Goal: Task Accomplishment & Management: Complete application form

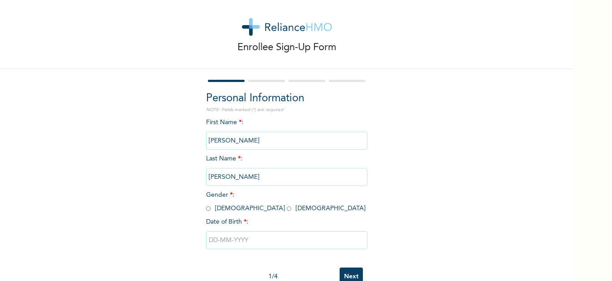
scroll to position [34, 0]
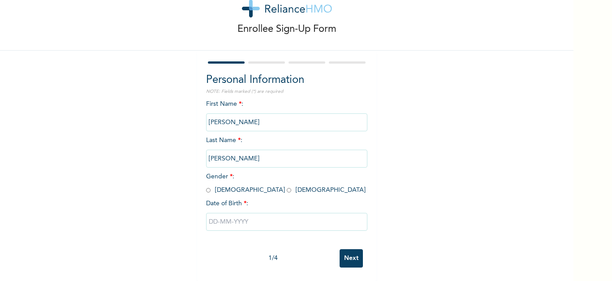
click at [206, 186] on input "radio" at bounding box center [208, 190] width 4 height 9
radio input "true"
click at [227, 215] on input "text" at bounding box center [286, 222] width 161 height 18
select select "7"
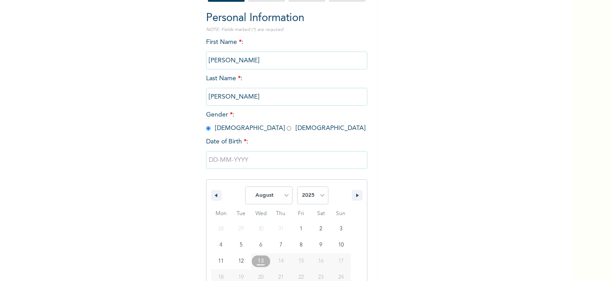
scroll to position [126, 0]
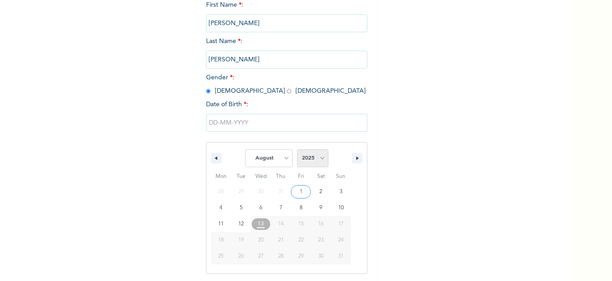
click at [320, 157] on select "2025 2024 2023 2022 2021 2020 2019 2018 2017 2016 2015 2014 2013 2012 2011 2010…" at bounding box center [312, 158] width 31 height 18
select select "1986"
click at [297, 150] on select "2025 2024 2023 2022 2021 2020 2019 2018 2017 2016 2015 2014 2013 2012 2011 2010…" at bounding box center [312, 158] width 31 height 18
click at [284, 158] on select "January February March April May June July August September October November De…" at bounding box center [269, 158] width 48 height 18
select select "4"
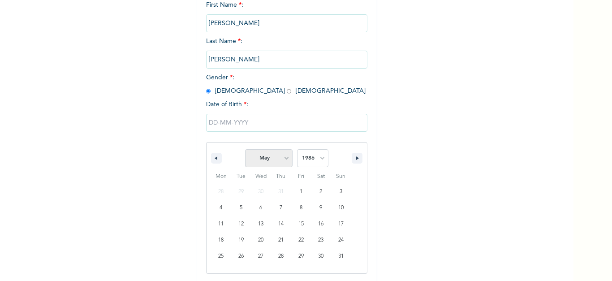
click at [245, 150] on select "January February March April May June July August September October November De…" at bounding box center [269, 158] width 48 height 18
type input "[DATE]"
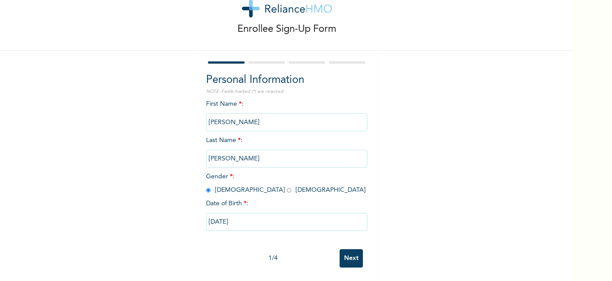
scroll to position [34, 0]
click at [347, 253] on input "Next" at bounding box center [351, 258] width 23 height 18
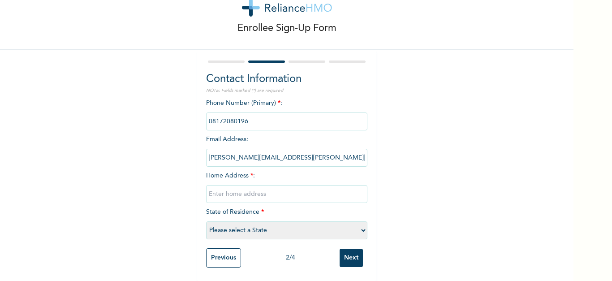
click at [246, 116] on input "phone" at bounding box center [286, 122] width 161 height 18
click at [249, 118] on input "phone" at bounding box center [286, 122] width 161 height 18
click at [248, 117] on input "phone" at bounding box center [286, 122] width 161 height 18
click at [250, 116] on input "phone" at bounding box center [286, 122] width 161 height 18
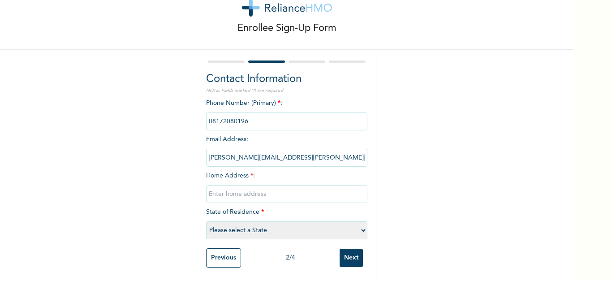
click at [276, 129] on div "Phone Number (Primary) * : Email Address : [PERSON_NAME][EMAIL_ADDRESS][PERSON_…" at bounding box center [286, 171] width 161 height 145
click at [229, 113] on input "phone" at bounding box center [286, 122] width 161 height 18
drag, startPoint x: 251, startPoint y: 114, endPoint x: 195, endPoint y: 113, distance: 55.6
click at [197, 113] on div "Contact Information NOTE: Fields marked (*) are required Phone Number (Primary)…" at bounding box center [286, 165] width 179 height 231
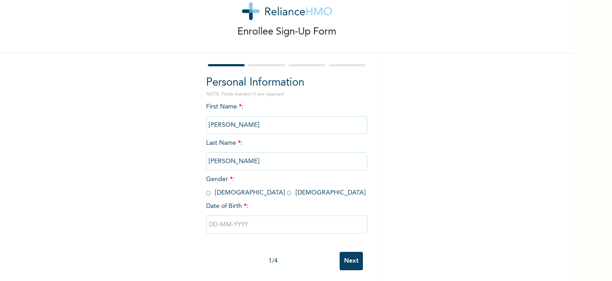
scroll to position [34, 0]
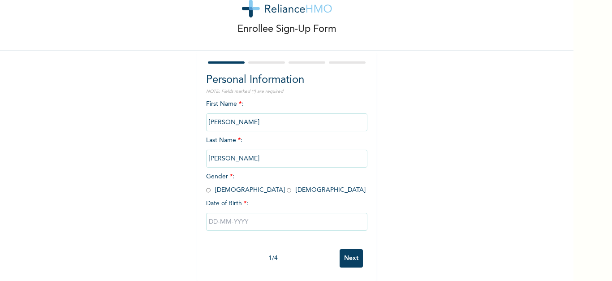
click at [206, 186] on input "radio" at bounding box center [208, 190] width 4 height 9
radio input "true"
click at [228, 215] on input "text" at bounding box center [286, 222] width 161 height 18
select select "7"
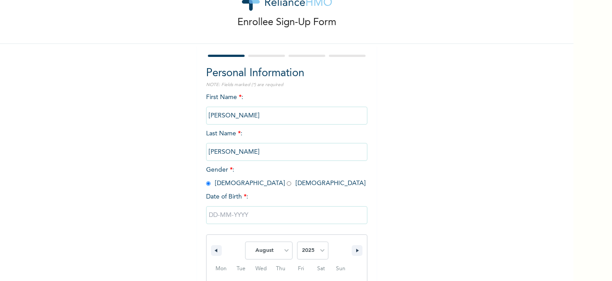
scroll to position [126, 0]
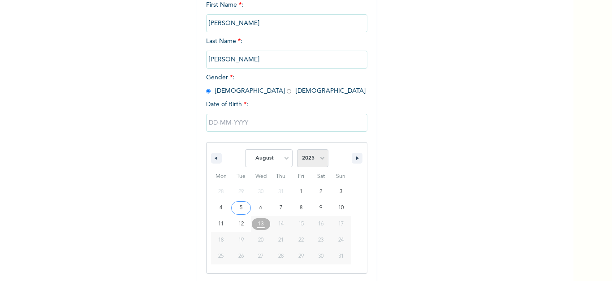
click at [319, 158] on select "2025 2024 2023 2022 2021 2020 2019 2018 2017 2016 2015 2014 2013 2012 2011 2010…" at bounding box center [312, 158] width 31 height 18
select select "1986"
click at [297, 150] on select "2025 2024 2023 2022 2021 2020 2019 2018 2017 2016 2015 2014 2013 2012 2011 2010…" at bounding box center [312, 158] width 31 height 18
click at [284, 157] on select "January February March April May June July August September October November De…" at bounding box center [269, 158] width 48 height 18
select select "4"
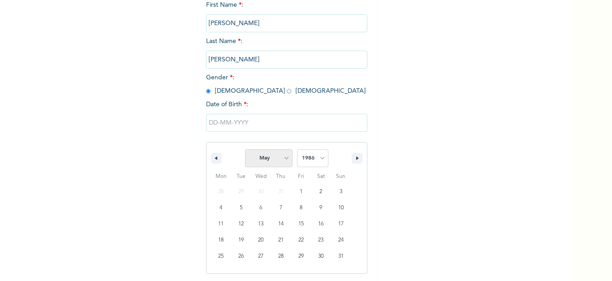
click at [245, 150] on select "January February March April May June July August September October November De…" at bounding box center [269, 158] width 48 height 18
type input "[DATE]"
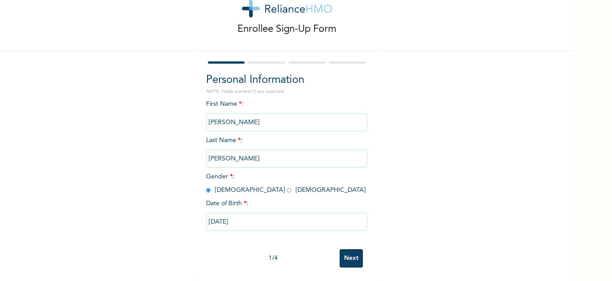
scroll to position [34, 0]
click at [347, 254] on input "Next" at bounding box center [351, 258] width 23 height 18
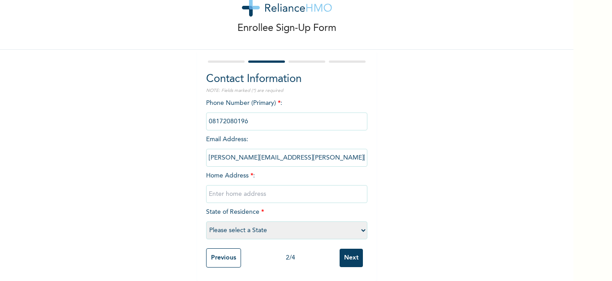
click at [250, 117] on input "phone" at bounding box center [286, 122] width 161 height 18
